Goal: Information Seeking & Learning: Learn about a topic

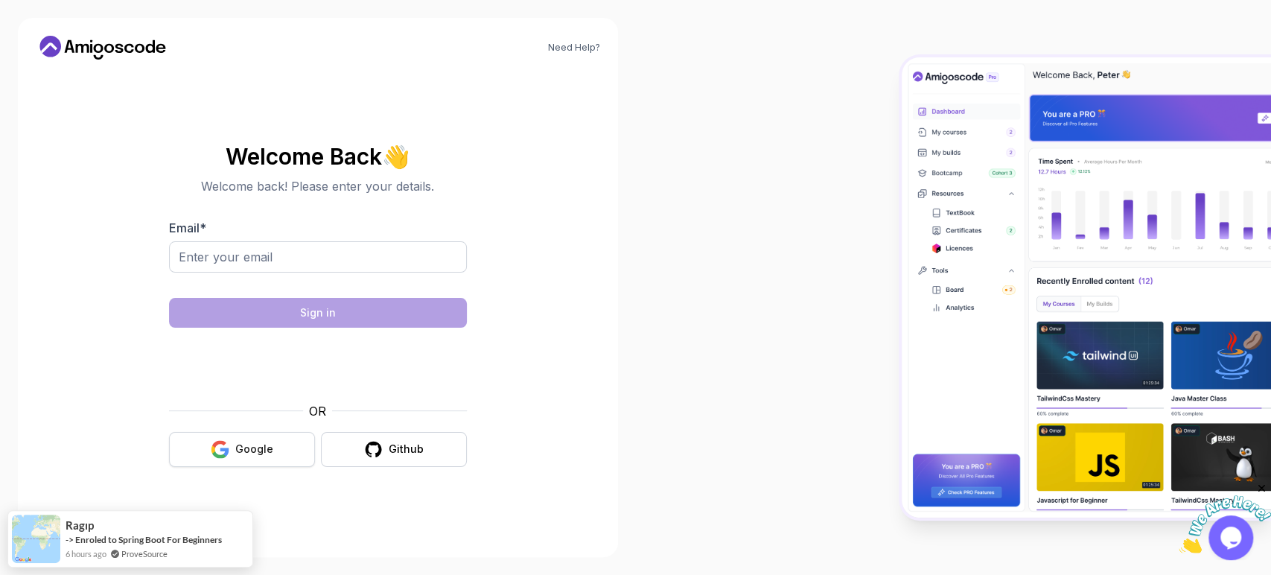
click at [250, 435] on button "Google" at bounding box center [242, 449] width 146 height 35
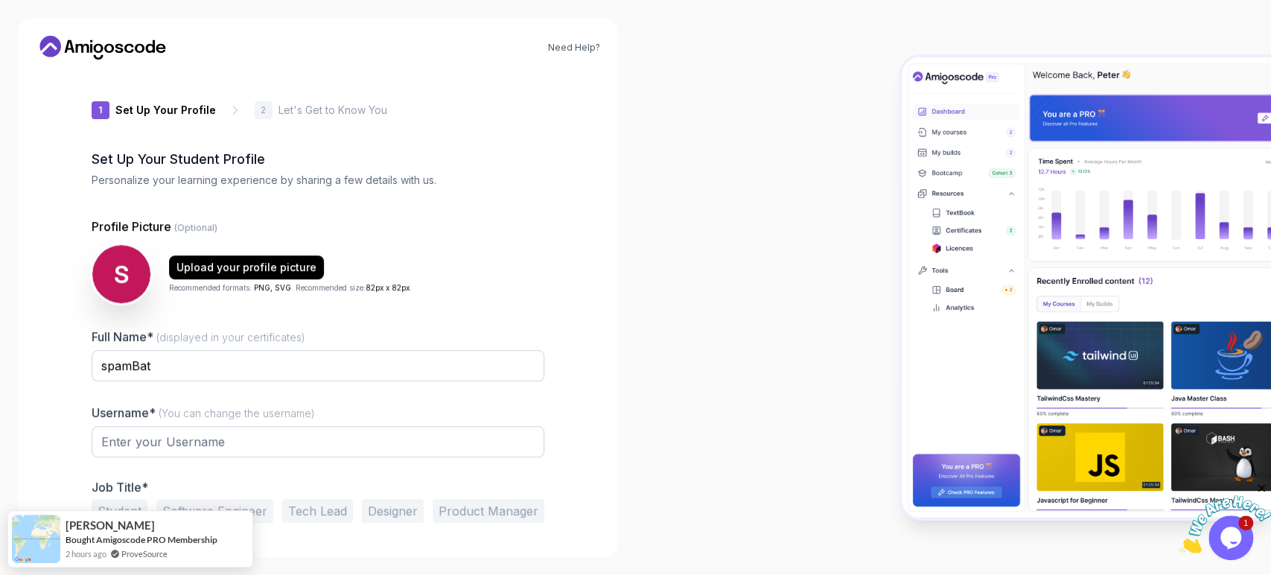
type input "zanycobraad25e"
click at [262, 355] on input "spamBat" at bounding box center [318, 365] width 453 height 31
paste input "Batool Mohammad Al-Shar"
type input "Batool [PERSON_NAME]"
click at [318, 439] on input "zanycobraad25e" at bounding box center [318, 441] width 453 height 31
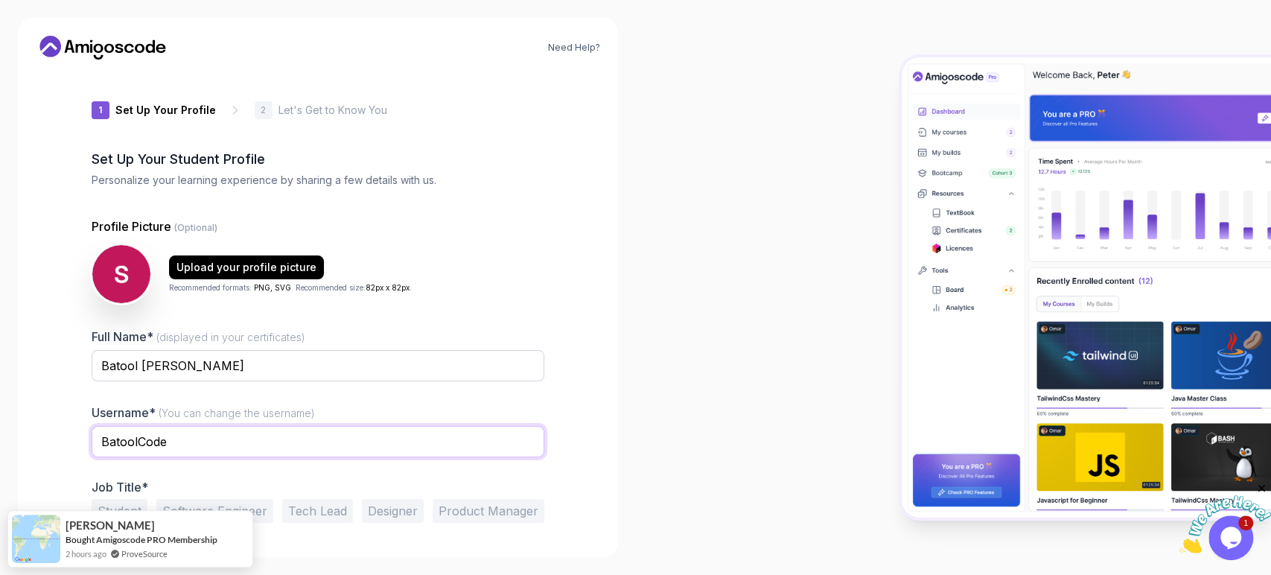
type input "BatoolCode"
click at [576, 373] on div "Need Help? 1 Set Up Your Profile 1 Set Up Your Profile 2 Let's Get to Know You …" at bounding box center [318, 287] width 600 height 539
click at [419, 428] on input "BatoolCode" at bounding box center [318, 441] width 453 height 31
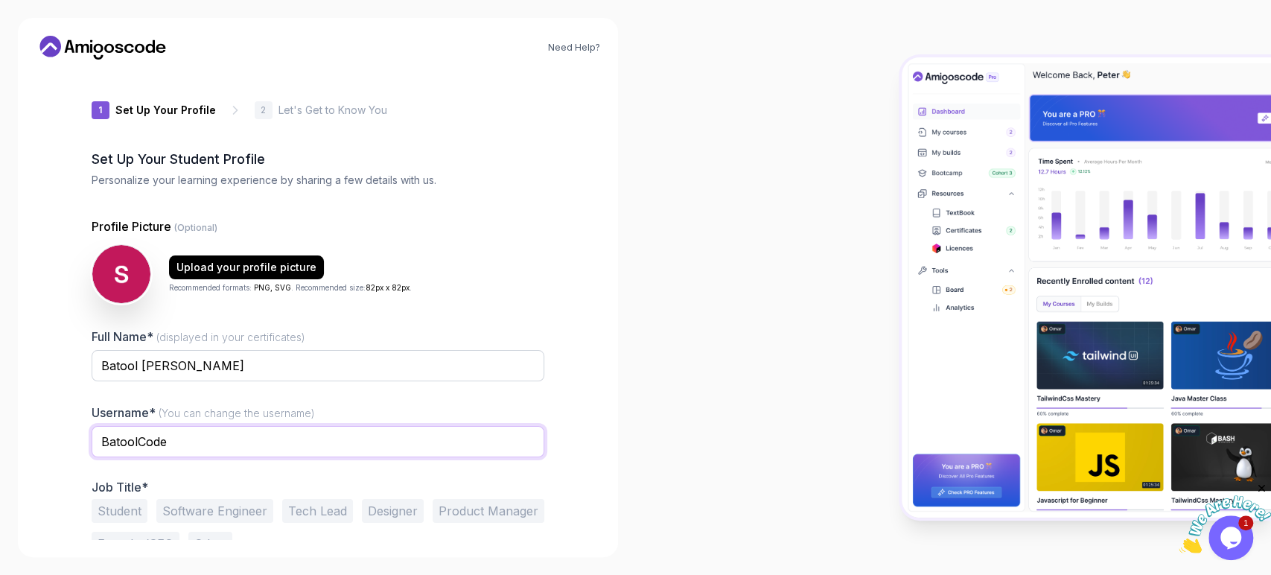
drag, startPoint x: 250, startPoint y: 445, endPoint x: 138, endPoint y: 445, distance: 112.5
click at [138, 445] on input "BatoolCode" at bounding box center [318, 441] width 453 height 31
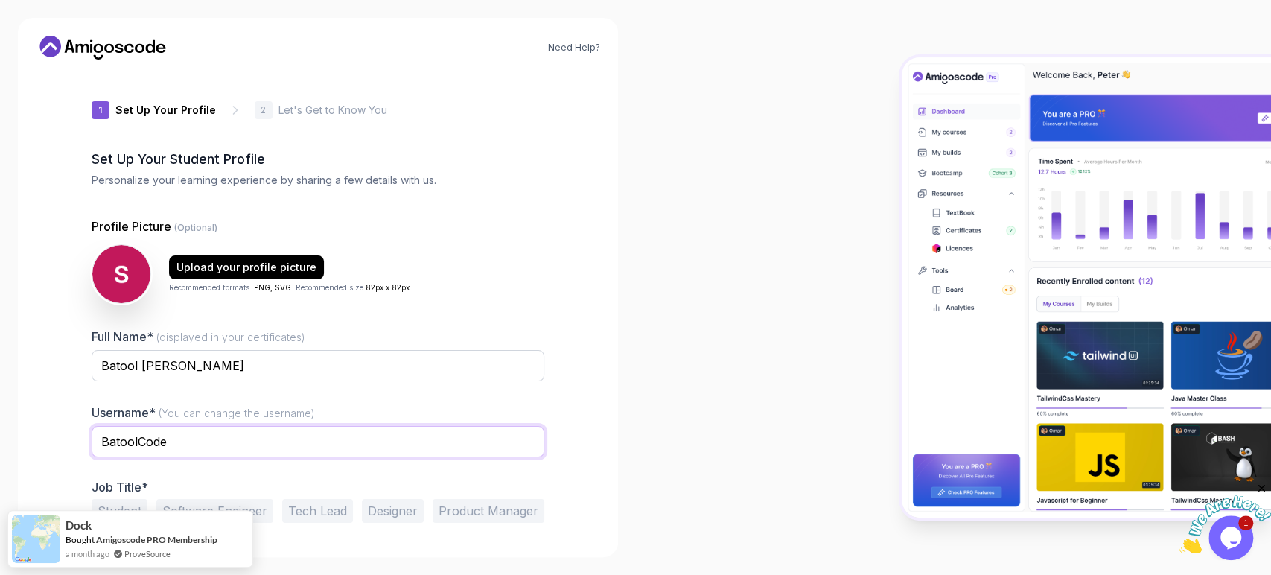
click at [321, 444] on input "BatoolCode" at bounding box center [318, 441] width 453 height 31
click at [705, 344] on div at bounding box center [954, 287] width 636 height 575
click at [137, 440] on input "BatoolCode" at bounding box center [318, 441] width 453 height 31
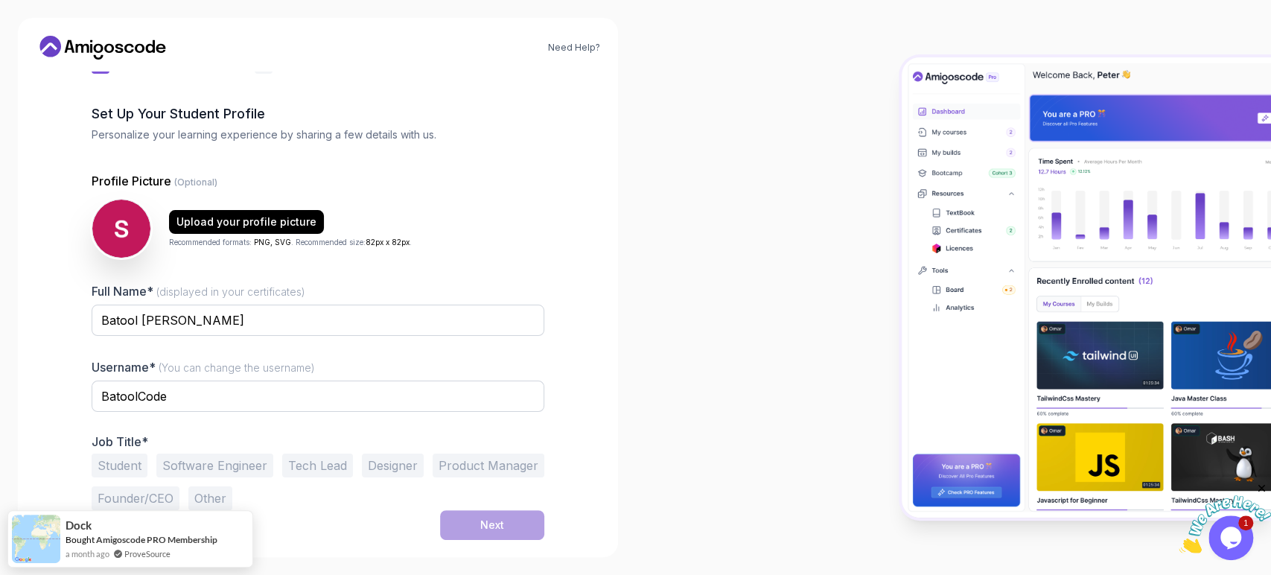
click at [102, 457] on button "Student" at bounding box center [120, 466] width 56 height 24
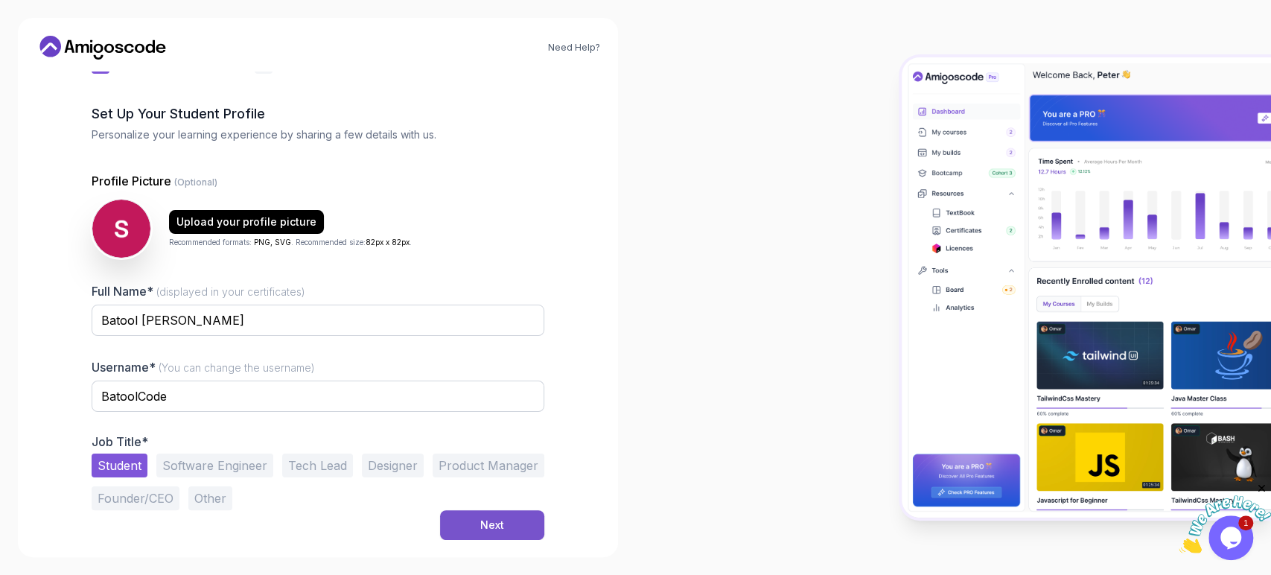
click at [477, 515] on button "Next" at bounding box center [492, 525] width 104 height 30
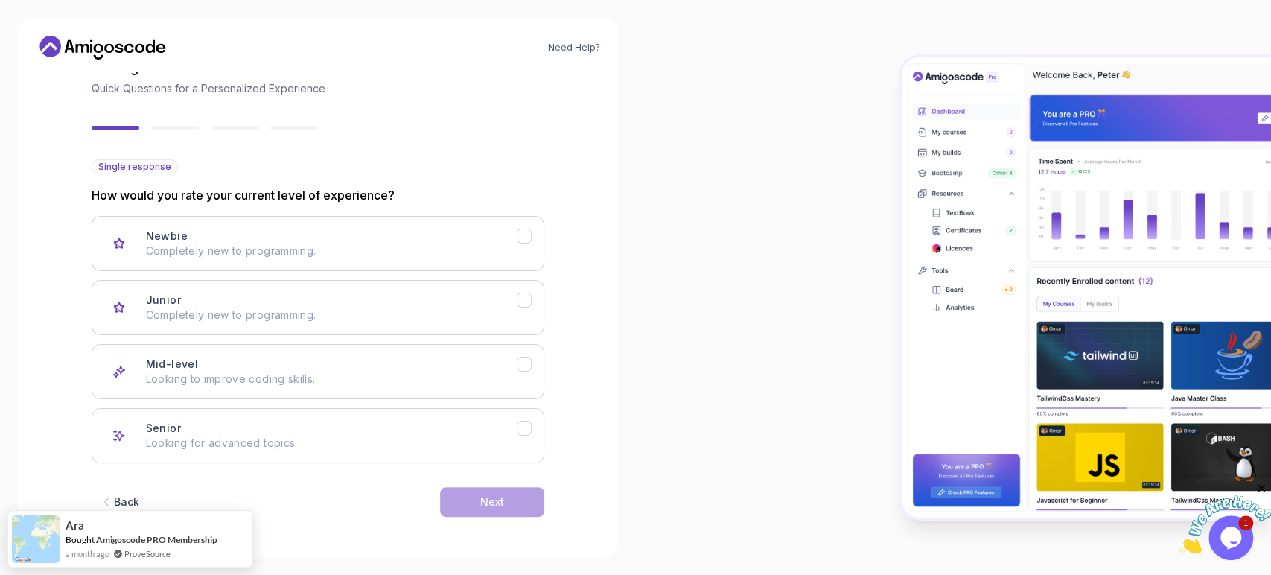
scroll to position [91, 0]
click at [489, 239] on div "Newbie Completely new to programming." at bounding box center [331, 244] width 371 height 30
drag, startPoint x: 486, startPoint y: 502, endPoint x: 624, endPoint y: 320, distance: 228.7
click at [624, 320] on div "Need Help? 2 Let's Get to Know You 1 Set Up Your Profile 2 Let's Get to Know Yo…" at bounding box center [318, 287] width 636 height 575
click at [509, 278] on div "Newbie Completely new to programming. Junior Completely new to programming. Mid…" at bounding box center [318, 340] width 453 height 247
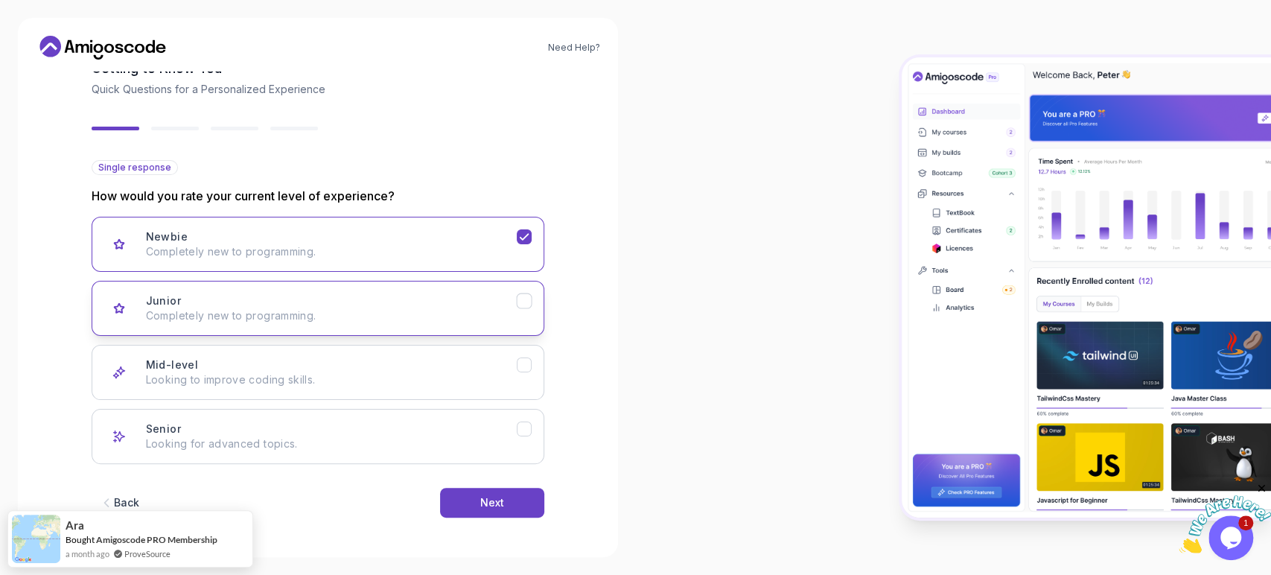
click at [513, 290] on button "Junior Completely new to programming." at bounding box center [318, 308] width 453 height 55
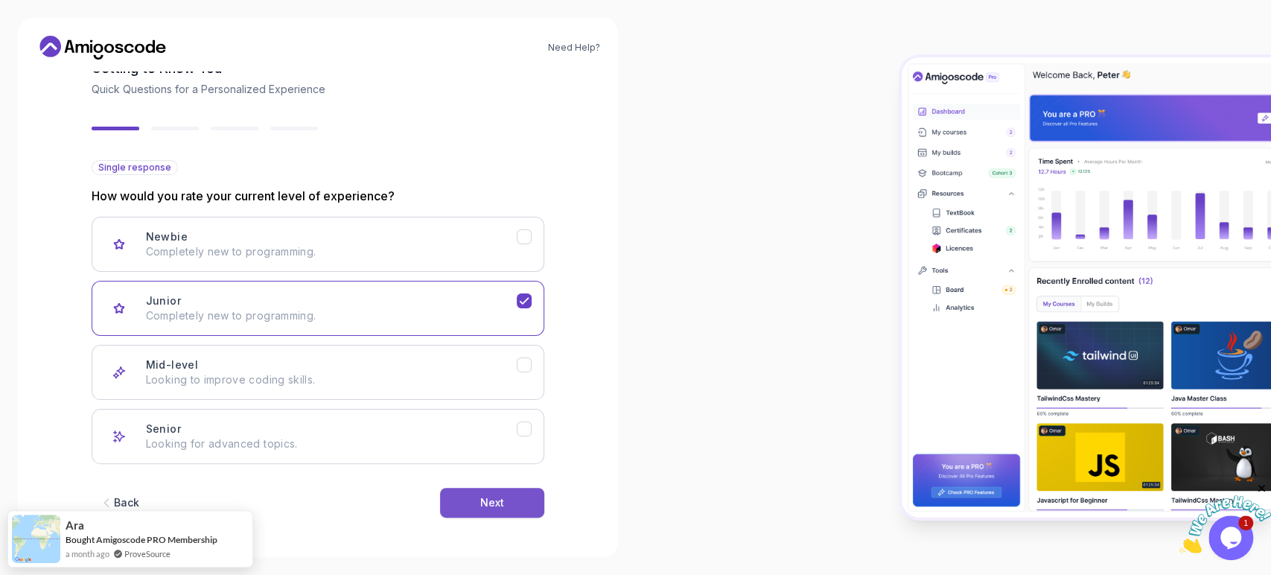
click at [492, 492] on button "Next" at bounding box center [492, 503] width 104 height 30
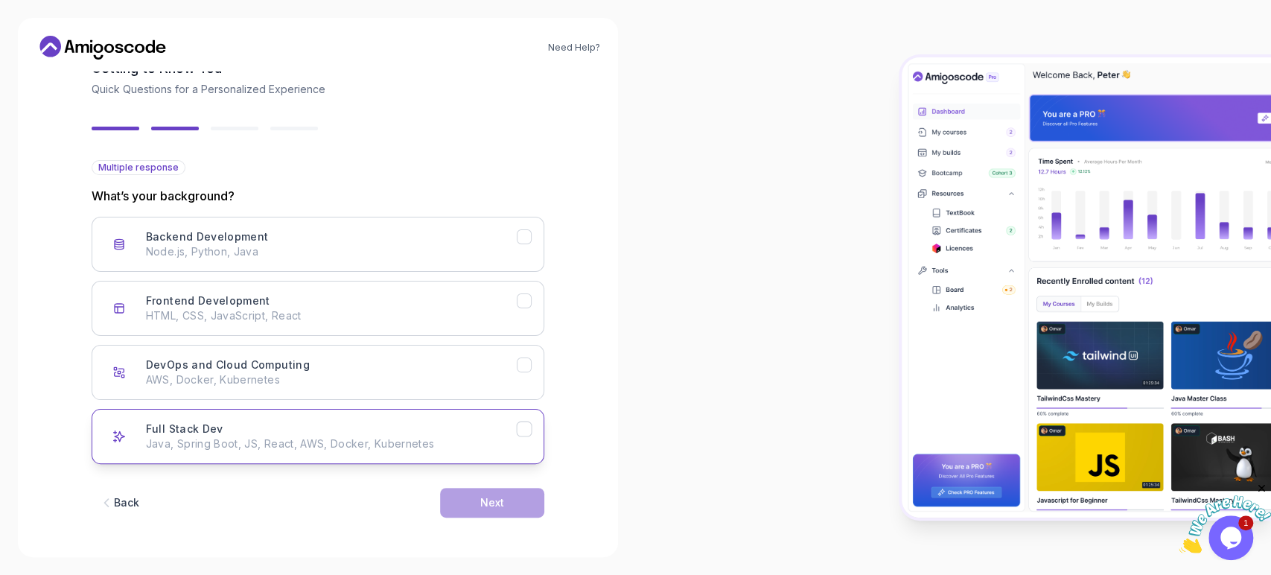
click at [474, 444] on p "Java, Spring Boot, JS, React, AWS, Docker, Kubernetes" at bounding box center [331, 443] width 371 height 15
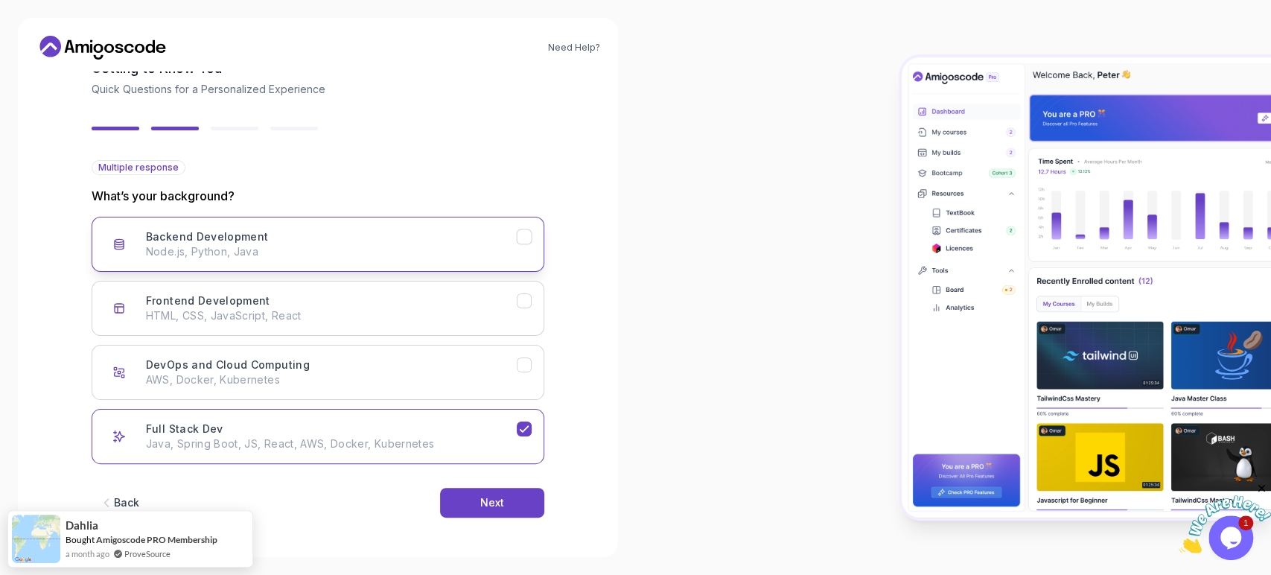
click at [475, 252] on p "Node.js, Python, Java" at bounding box center [331, 251] width 371 height 15
click at [520, 422] on div "Full Stack Dev" at bounding box center [524, 430] width 16 height 16
click at [505, 497] on button "Next" at bounding box center [492, 503] width 104 height 30
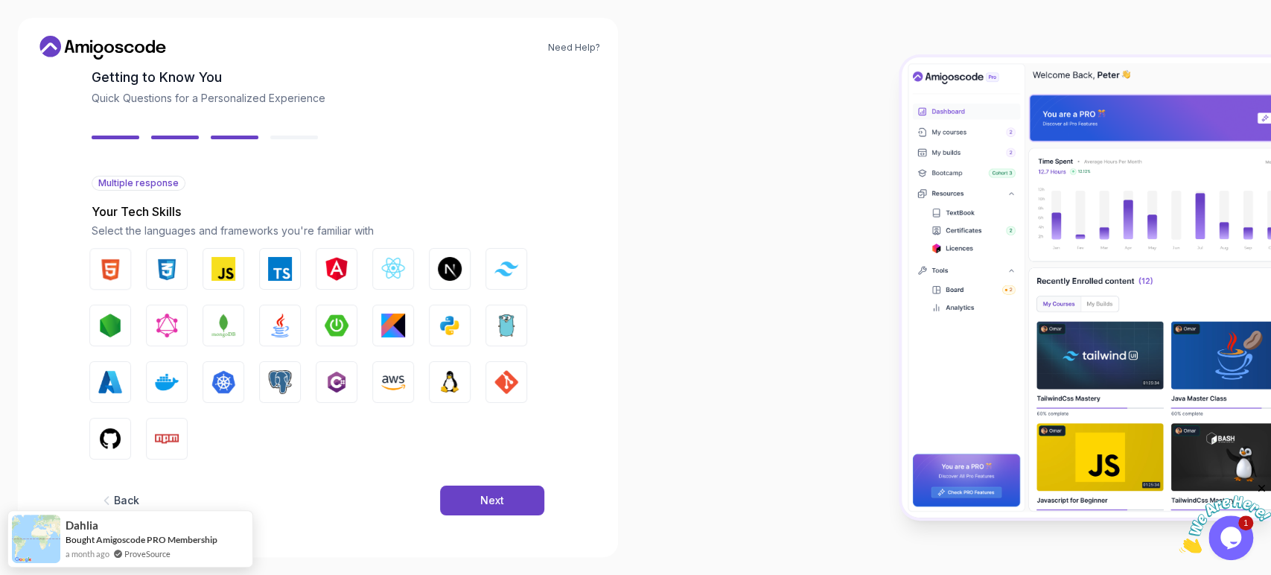
scroll to position [74, 0]
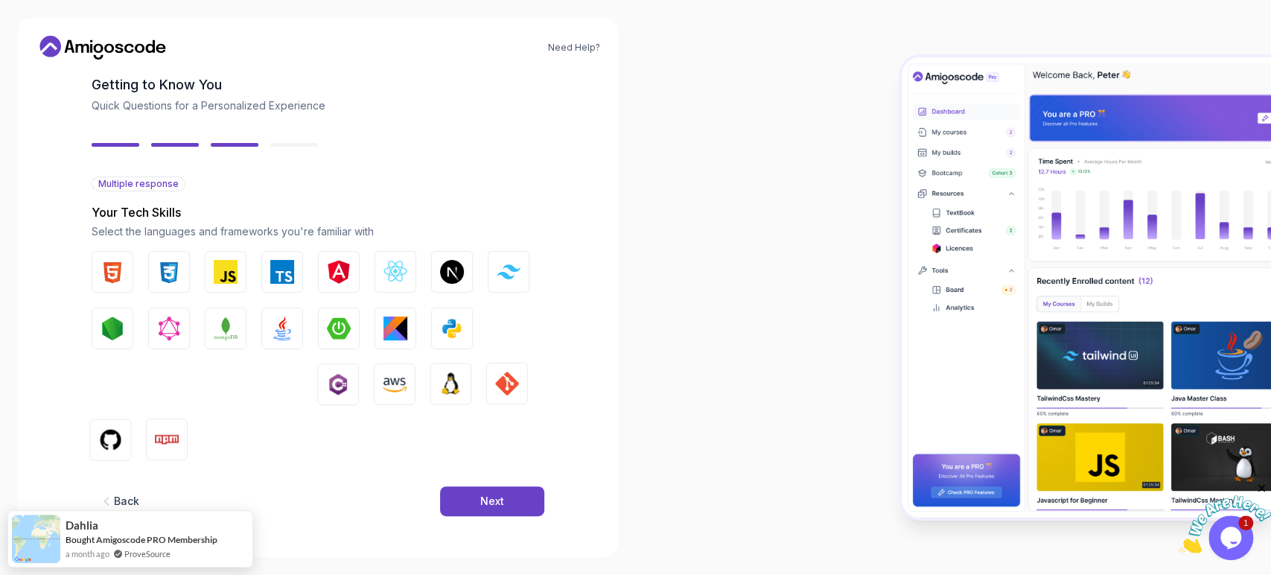
click at [505, 497] on button "Next" at bounding box center [492, 501] width 104 height 30
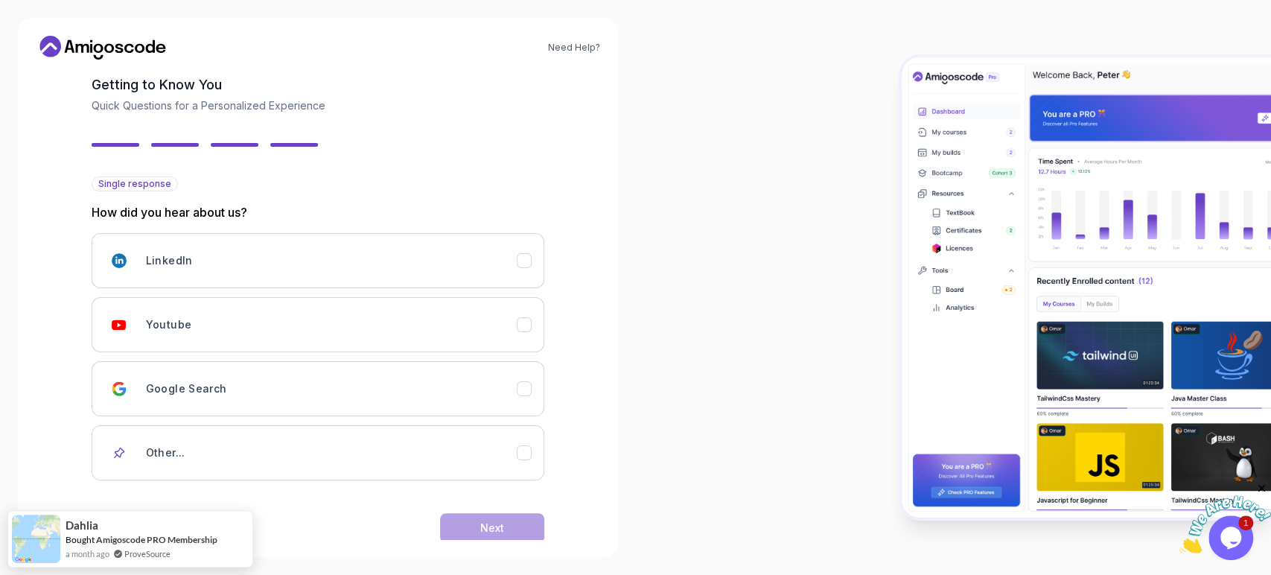
click at [505, 497] on div "Back Next" at bounding box center [318, 527] width 453 height 77
click at [495, 336] on div "Youtube" at bounding box center [331, 325] width 371 height 30
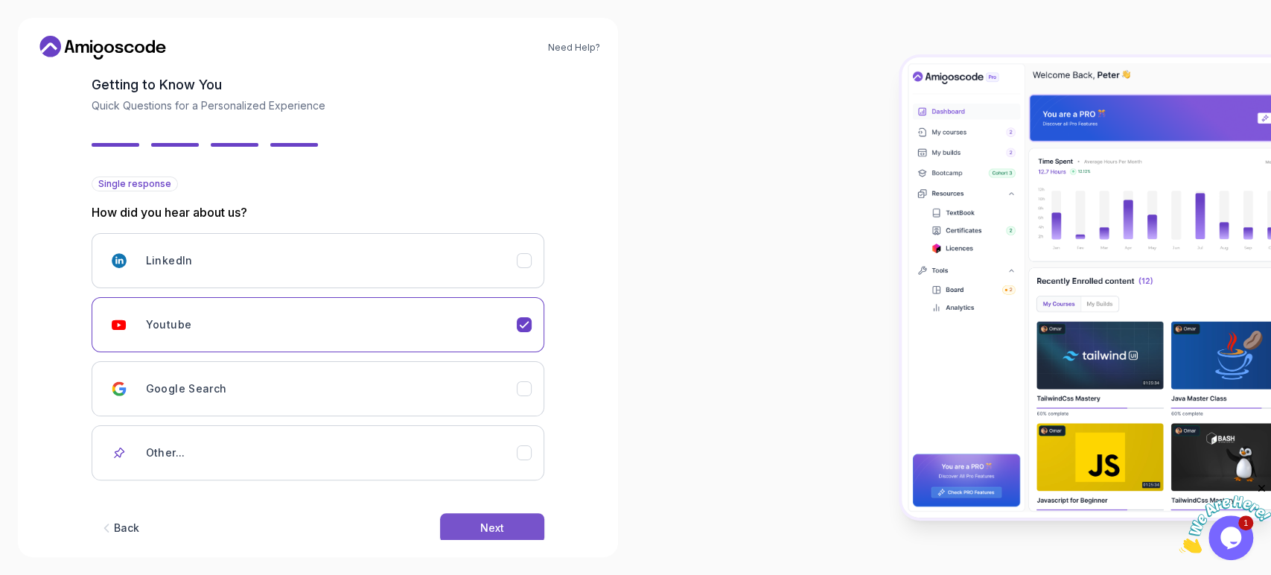
click at [516, 527] on button "Next" at bounding box center [492, 528] width 104 height 30
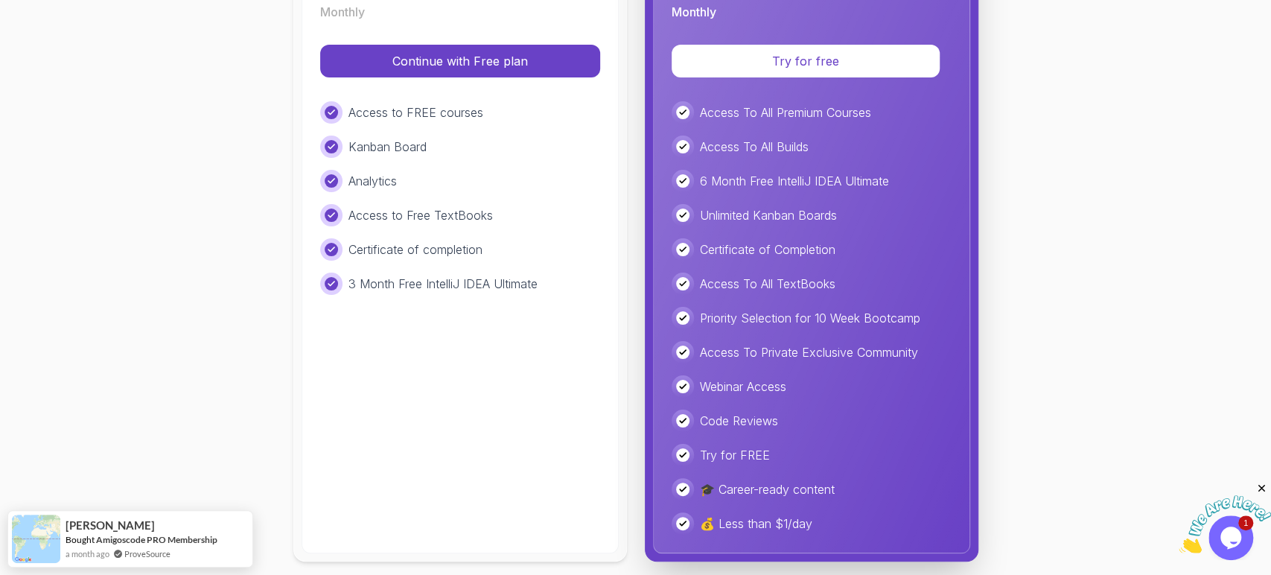
scroll to position [352, 0]
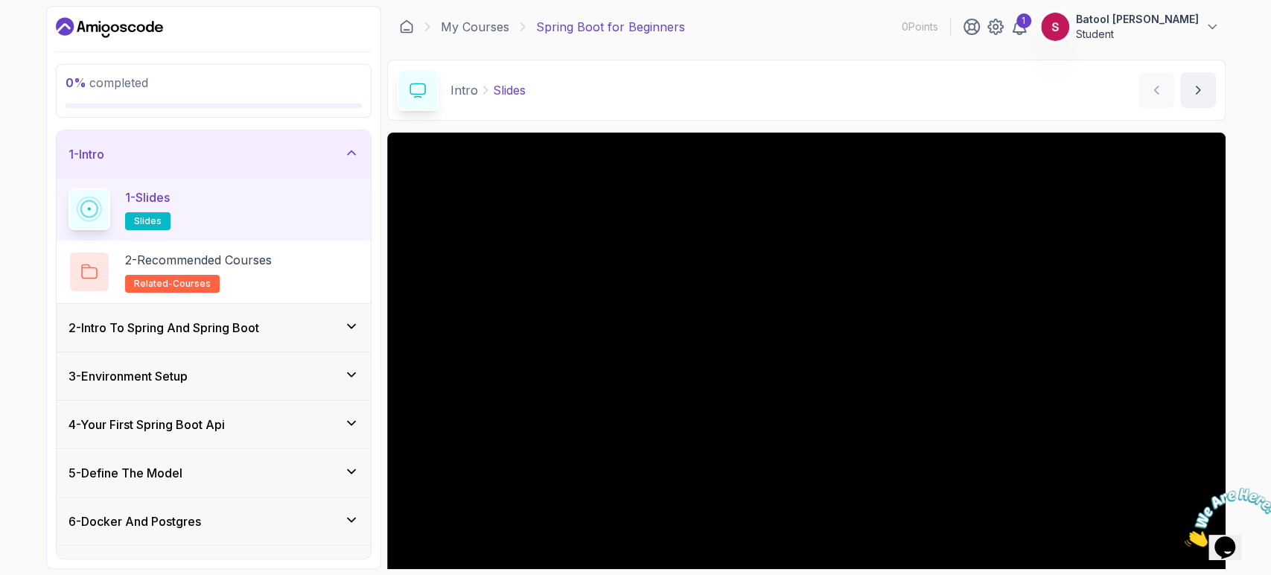
click at [339, 319] on div "2 - Intro To Spring And Spring Boot" at bounding box center [214, 328] width 290 height 18
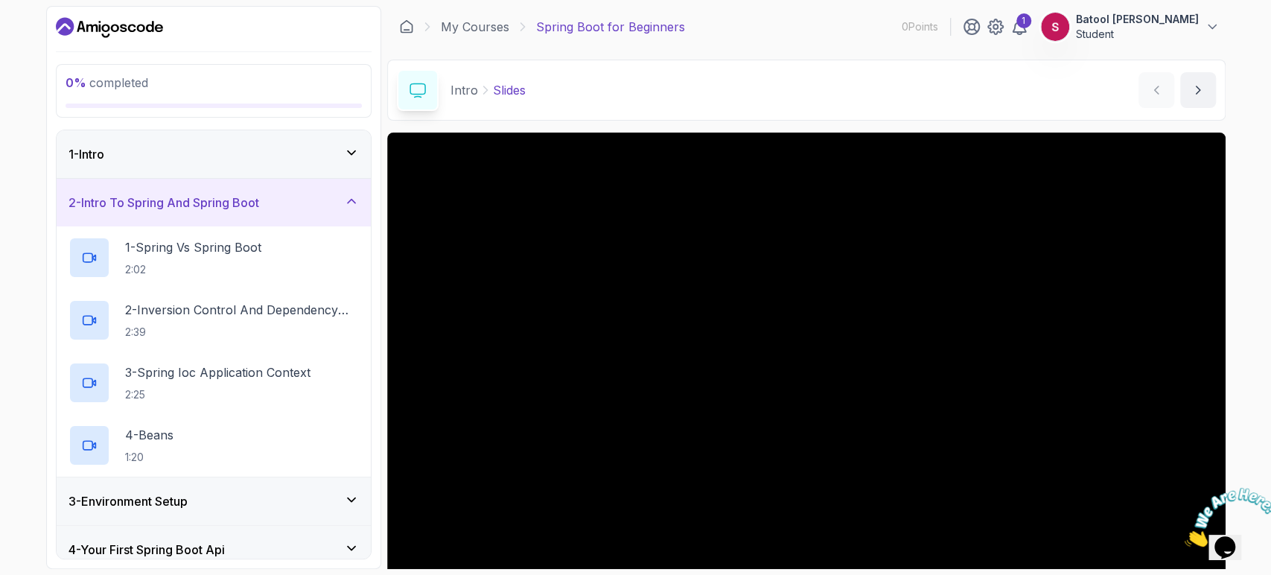
click at [356, 148] on icon at bounding box center [351, 152] width 15 height 15
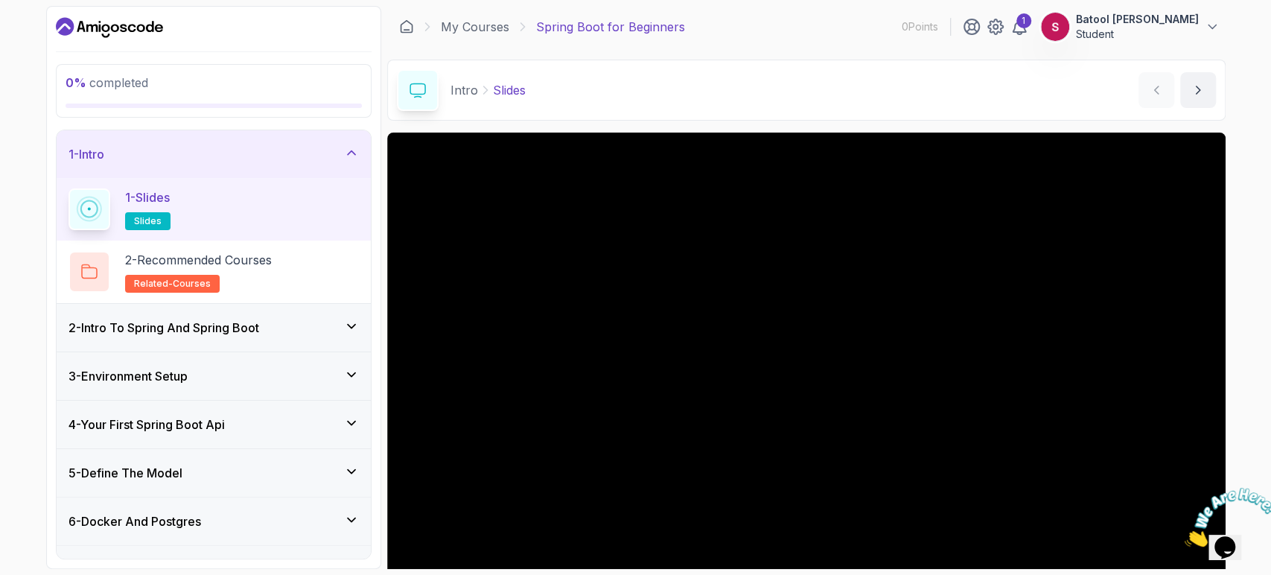
drag, startPoint x: 320, startPoint y: 203, endPoint x: 328, endPoint y: 217, distance: 16.4
click at [328, 217] on div "1 - Slides slides" at bounding box center [214, 209] width 290 height 42
click at [335, 279] on div "2 - Recommended Courses related-courses" at bounding box center [214, 272] width 290 height 42
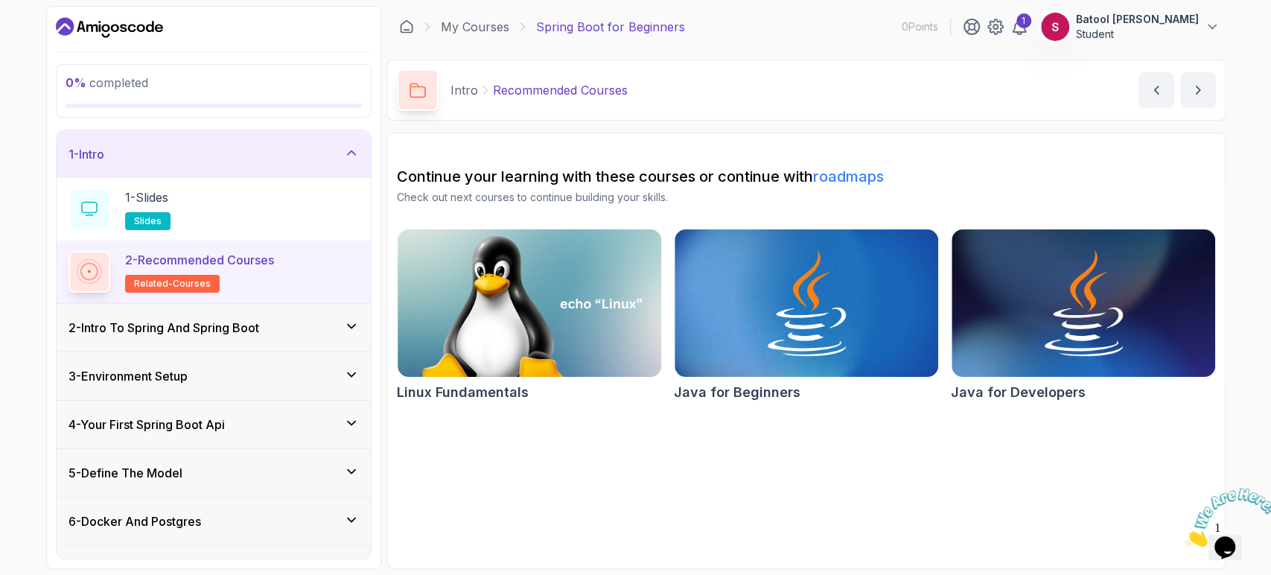
click at [352, 357] on div "3 - Environment Setup" at bounding box center [214, 376] width 314 height 48
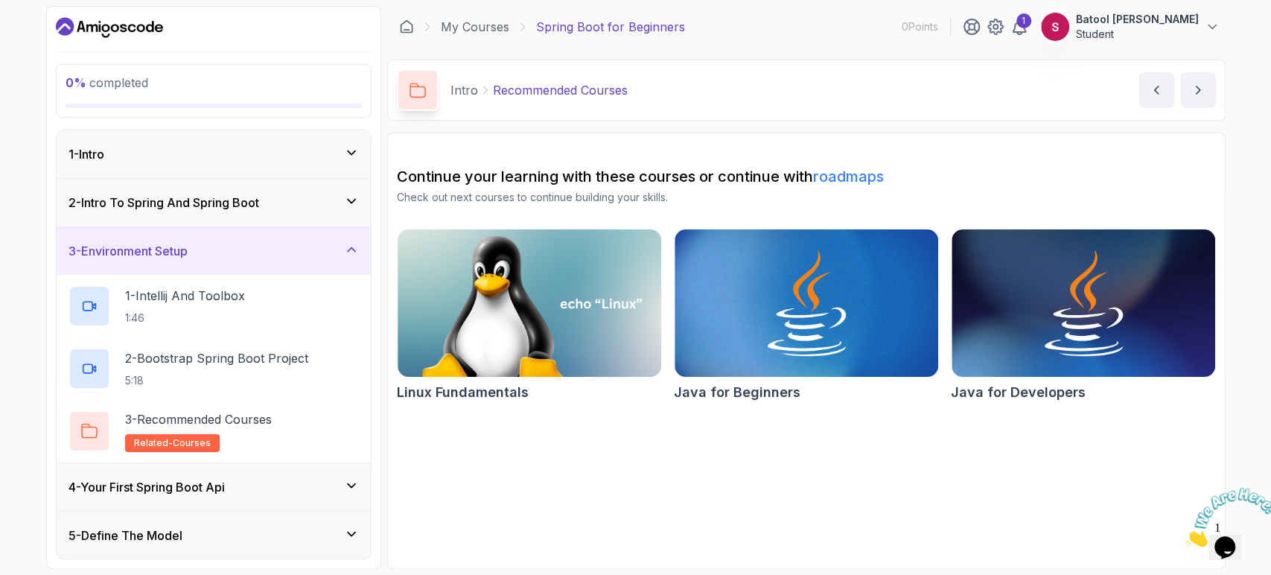
click at [337, 223] on div "2 - Intro To Spring And Spring Boot" at bounding box center [214, 203] width 314 height 48
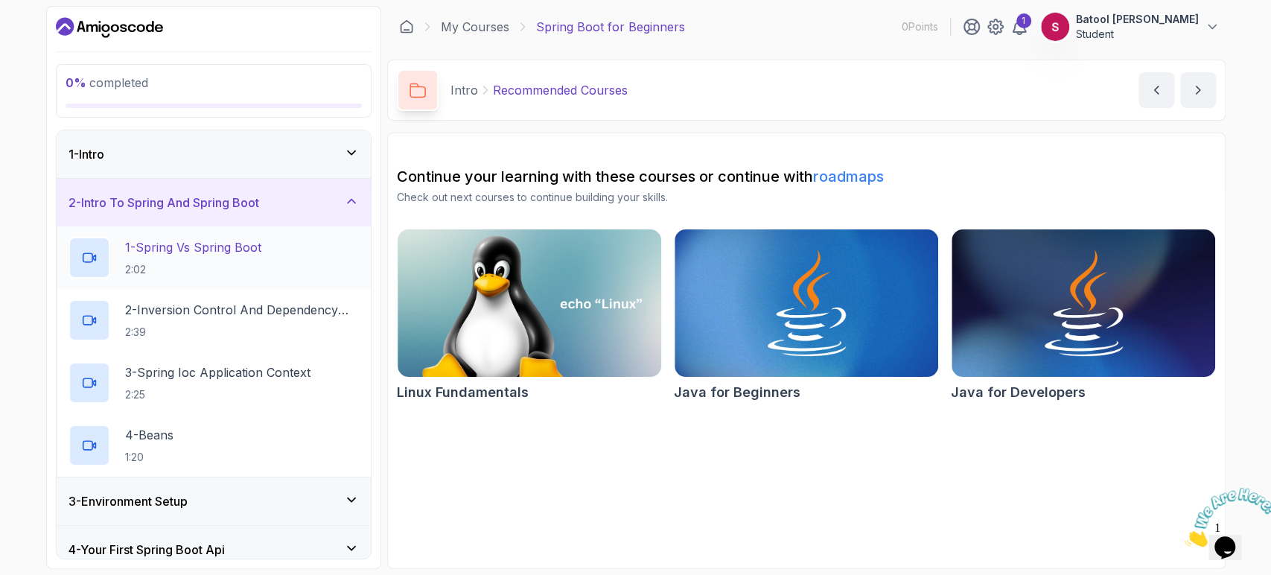
click at [322, 258] on div "1 - Spring Vs Spring Boot 2:02" at bounding box center [214, 258] width 290 height 42
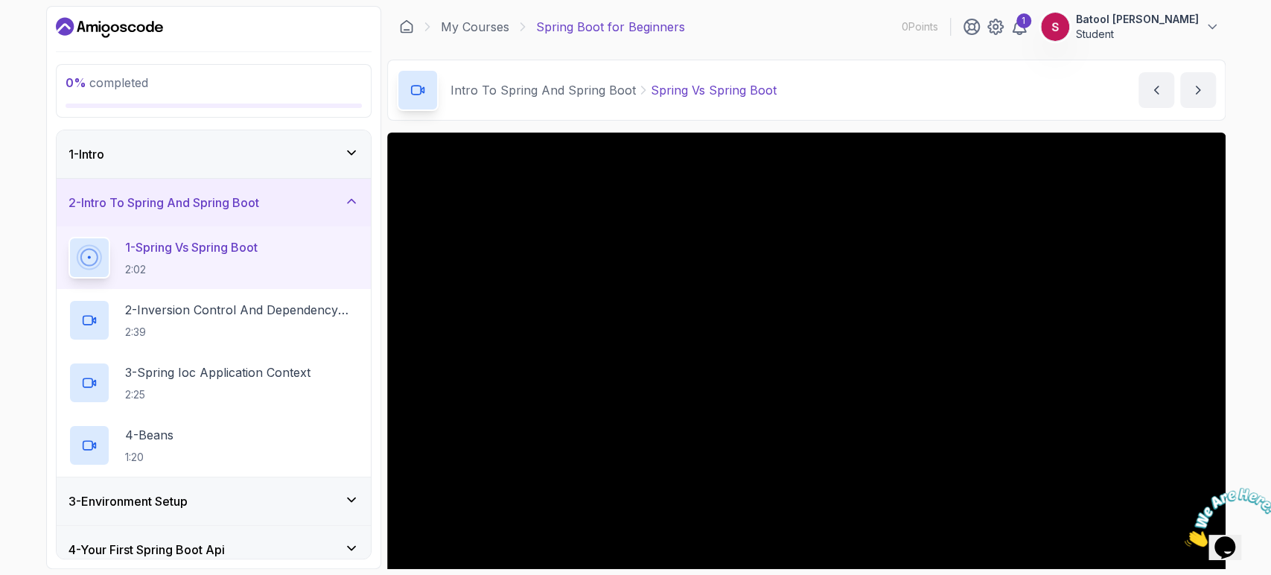
click at [69, 237] on button "1 - Spring Vs Spring Boot 2:02" at bounding box center [214, 258] width 290 height 42
click at [347, 162] on div "1 - Intro" at bounding box center [214, 154] width 314 height 48
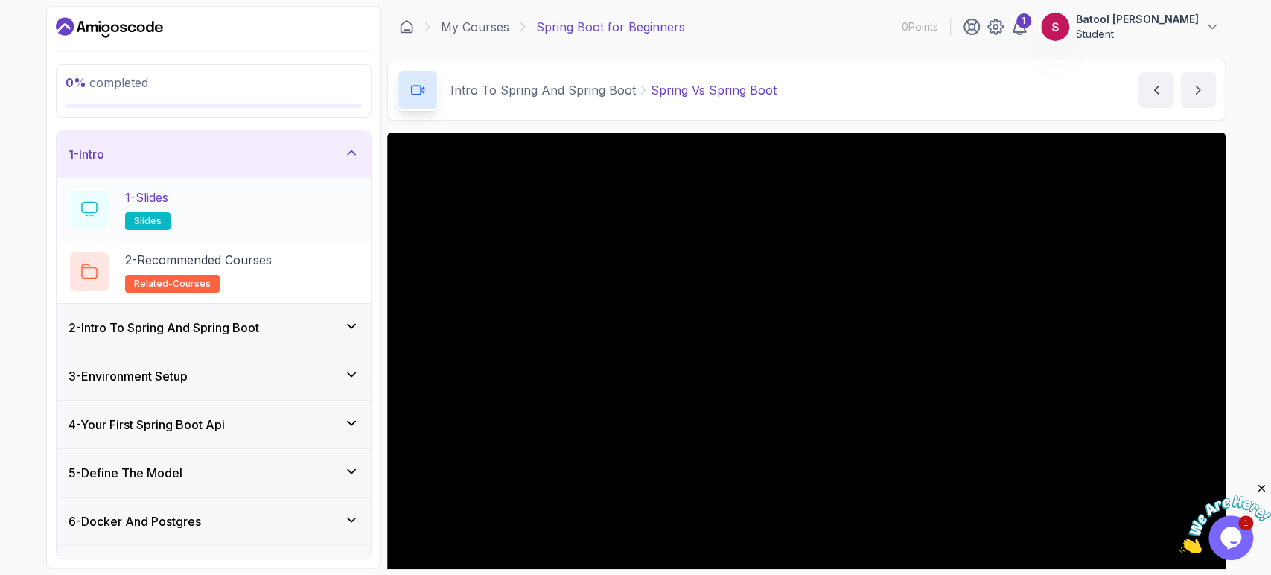
drag, startPoint x: 320, startPoint y: 211, endPoint x: 322, endPoint y: 220, distance: 9.9
click at [322, 220] on div "1 - Slides slides" at bounding box center [214, 209] width 290 height 42
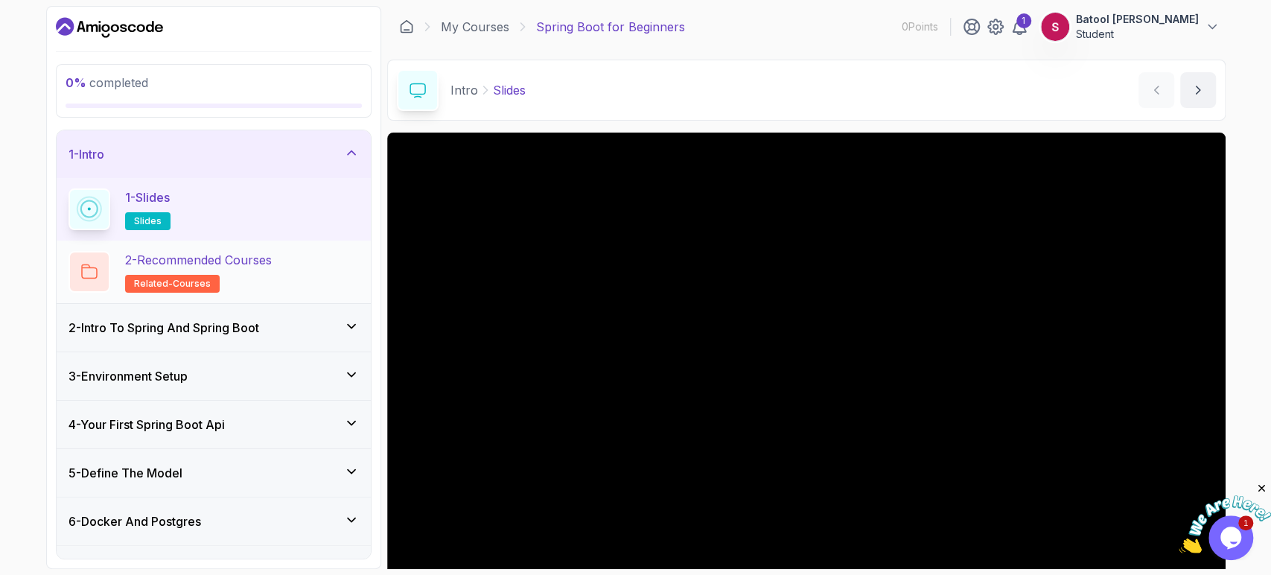
click at [349, 285] on div "2 - Recommended Courses related-courses" at bounding box center [214, 272] width 290 height 42
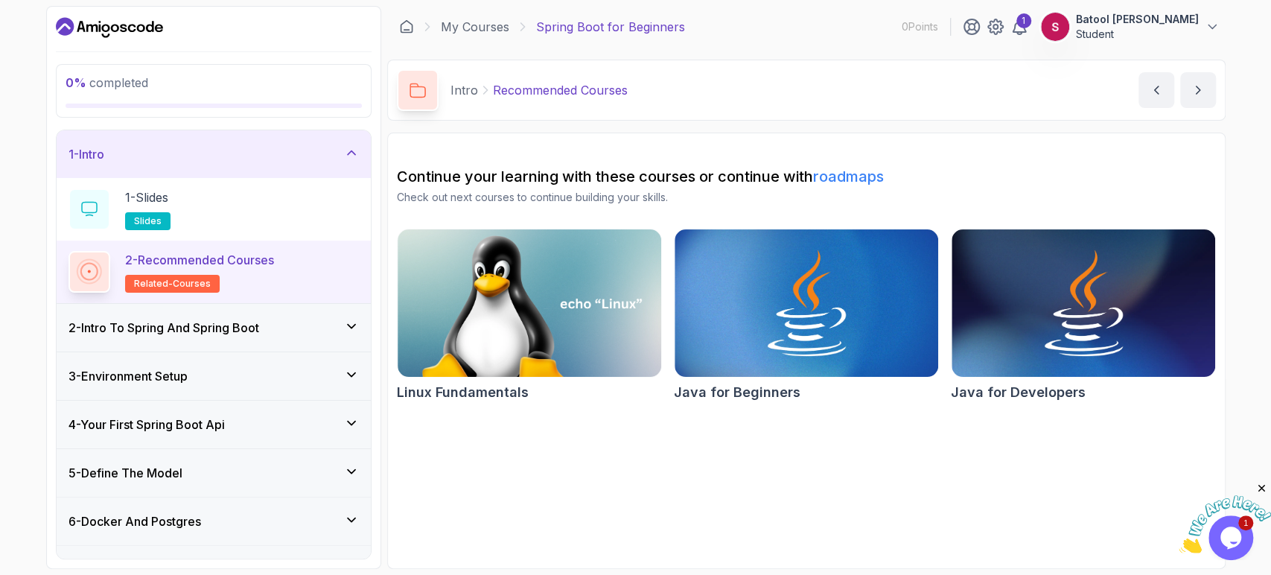
click at [349, 333] on div "2 - Intro To Spring And Spring Boot" at bounding box center [214, 328] width 290 height 18
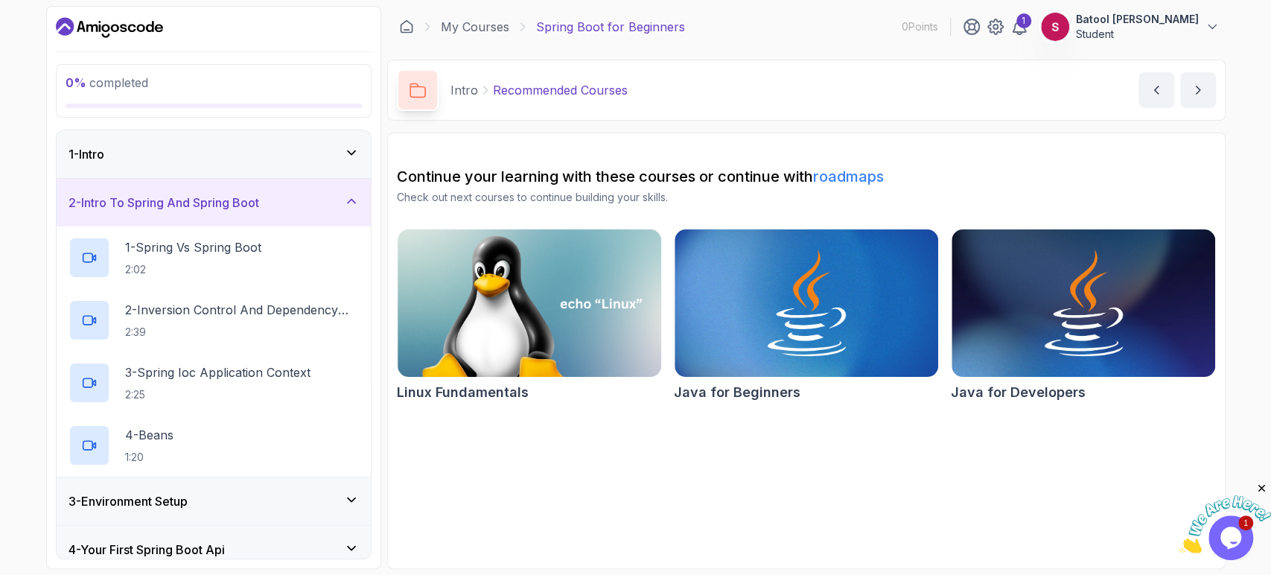
click at [347, 224] on div "2 - Intro To Spring And Spring Boot" at bounding box center [214, 203] width 314 height 48
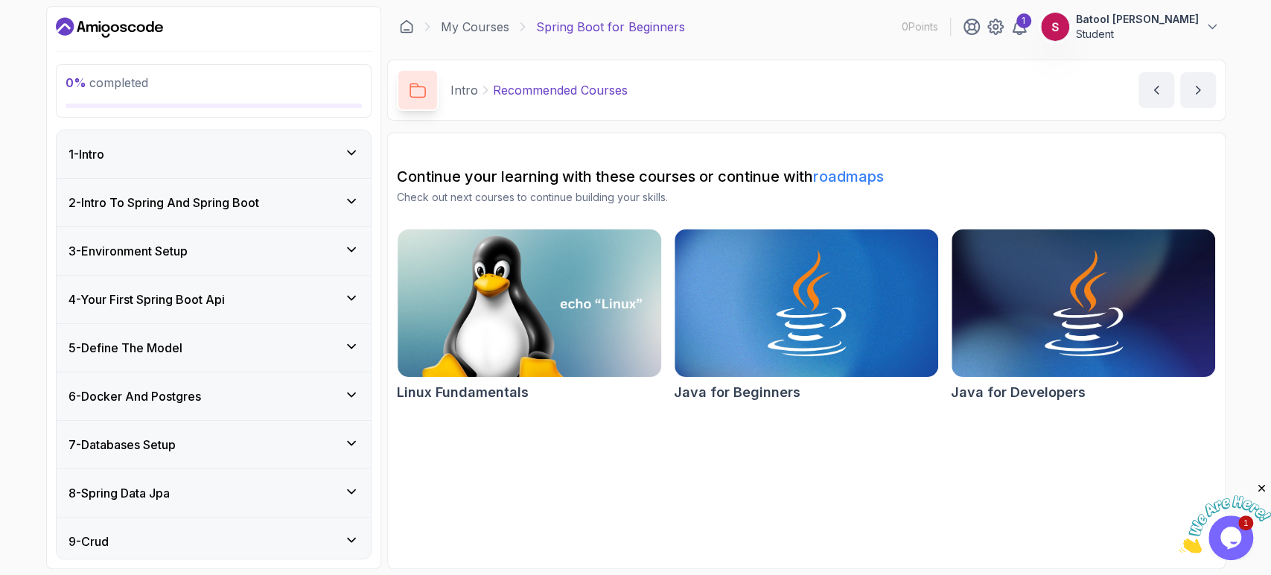
click at [345, 183] on div "2 - Intro To Spring And Spring Boot" at bounding box center [214, 203] width 314 height 48
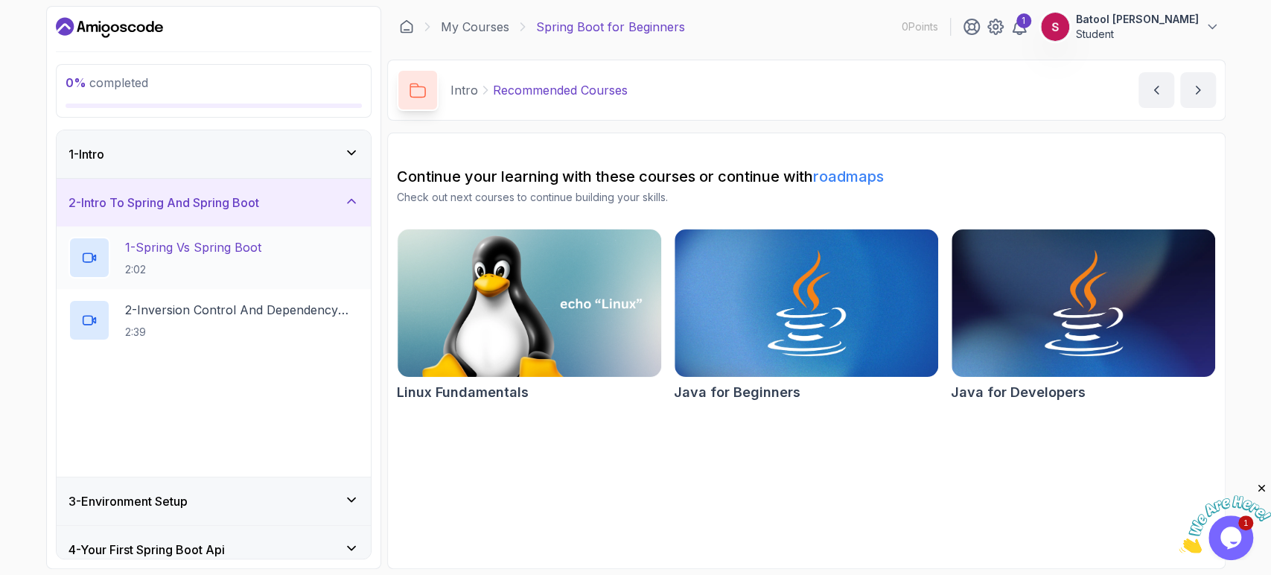
click at [311, 242] on div "1 - Spring Vs Spring Boot 2:02" at bounding box center [214, 258] width 290 height 42
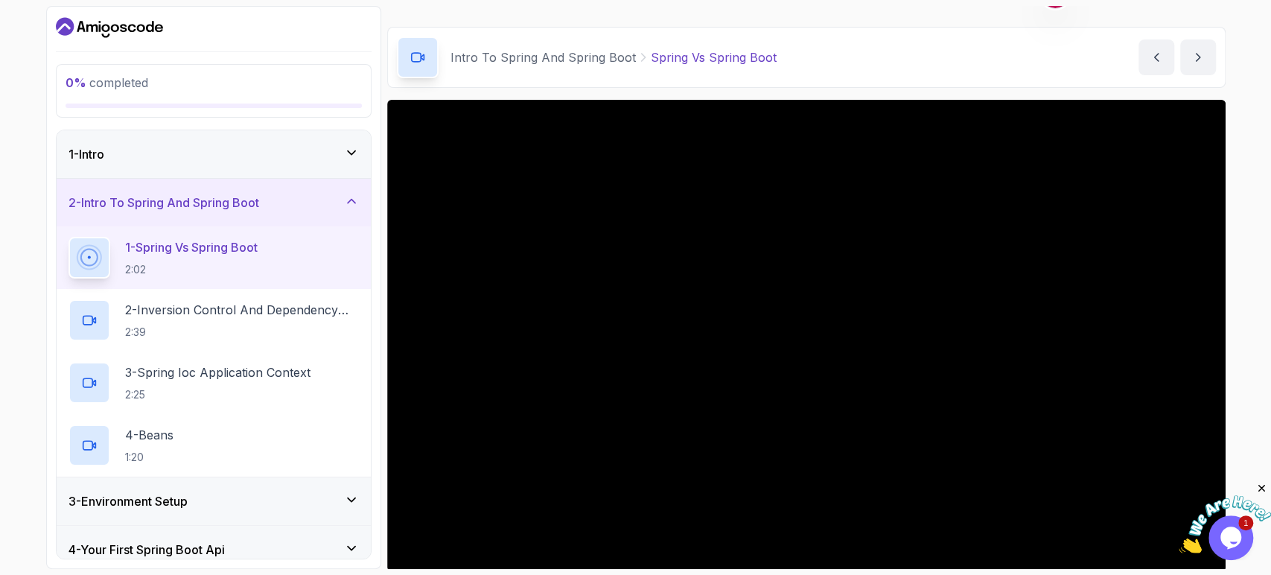
scroll to position [31, 0]
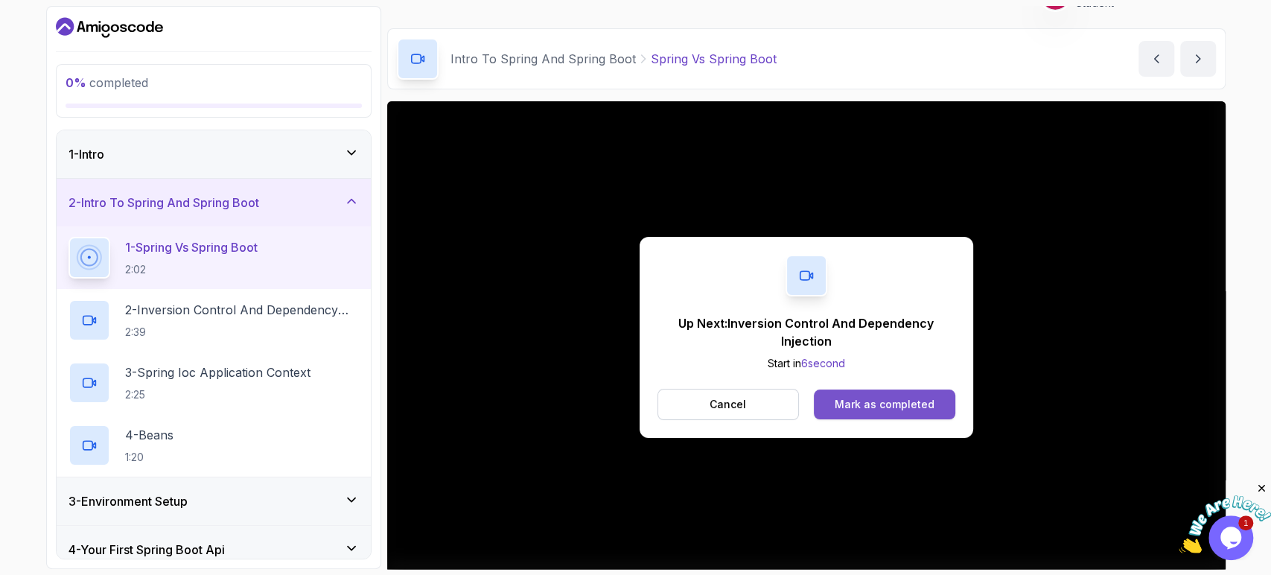
click at [911, 391] on button "Mark as completed" at bounding box center [884, 405] width 141 height 30
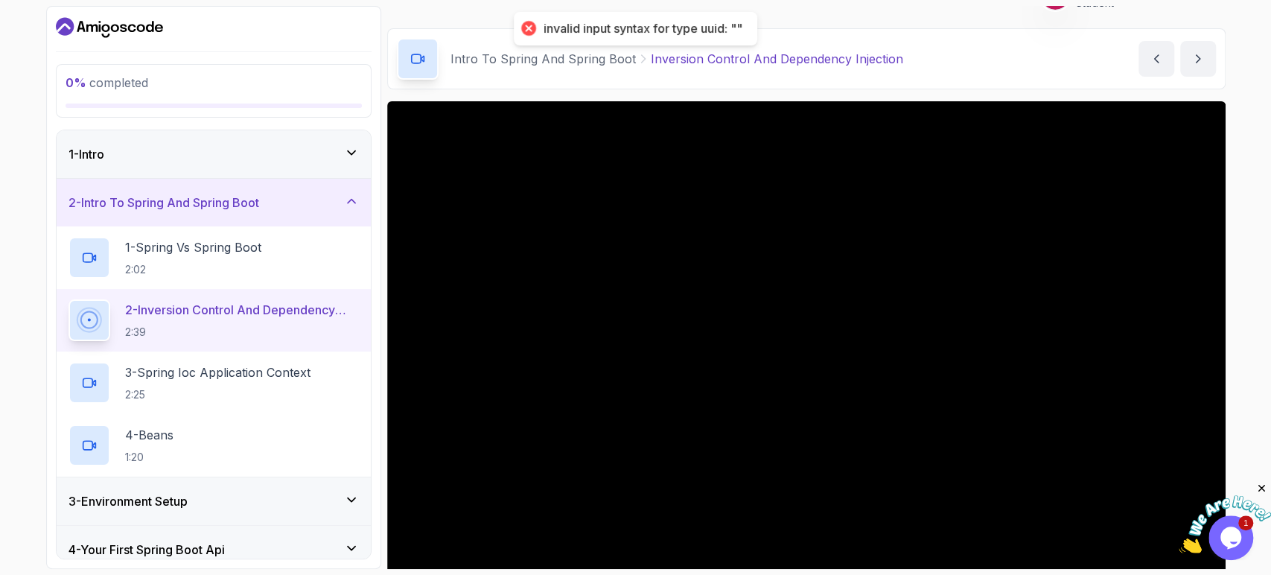
click at [728, 28] on div "invalid input syntax for type uuid: """ at bounding box center [643, 29] width 199 height 16
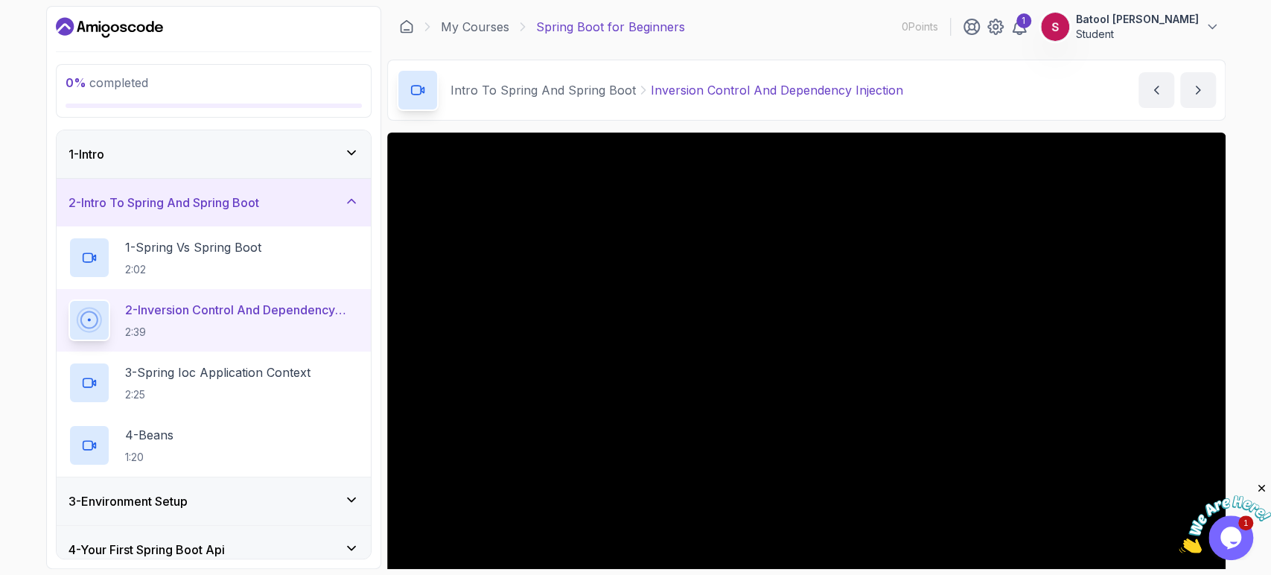
click at [1135, 33] on p "Student" at bounding box center [1137, 34] width 123 height 15
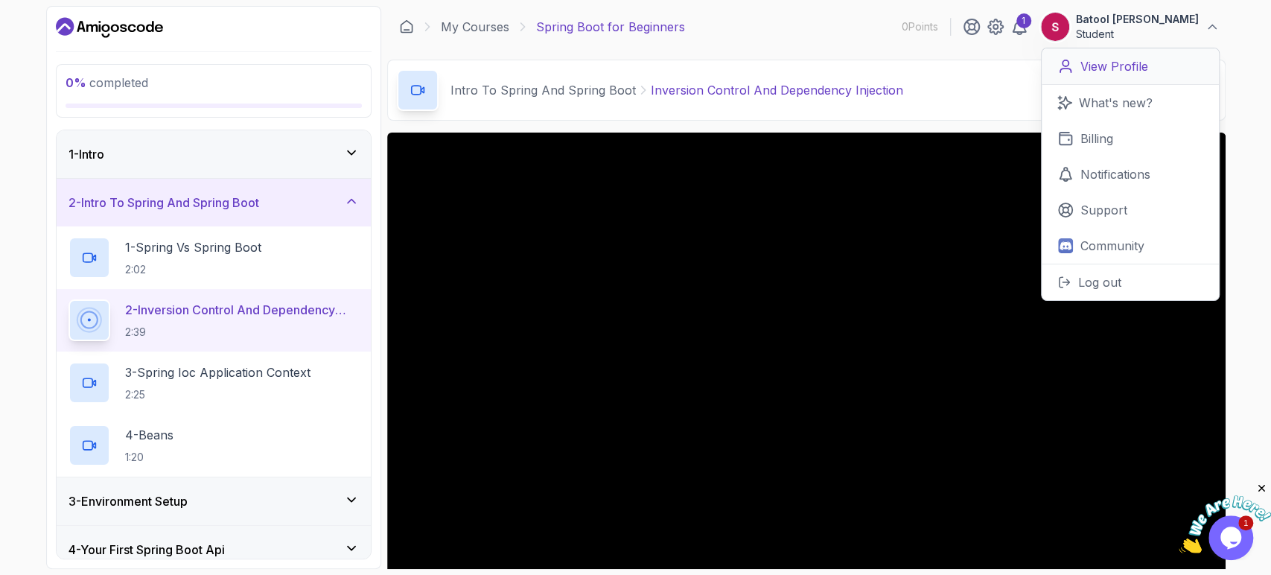
click at [1143, 70] on p "View Profile" at bounding box center [1115, 66] width 68 height 18
